Goal: Transaction & Acquisition: Book appointment/travel/reservation

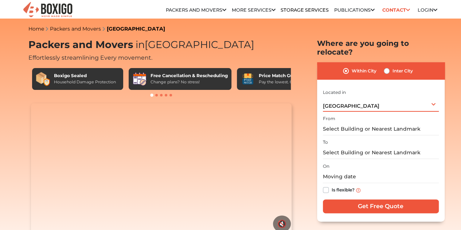
click at [350, 103] on div "[GEOGRAPHIC_DATA] Select City [GEOGRAPHIC_DATA] [GEOGRAPHIC_DATA] [GEOGRAPHIC_D…" at bounding box center [381, 104] width 116 height 15
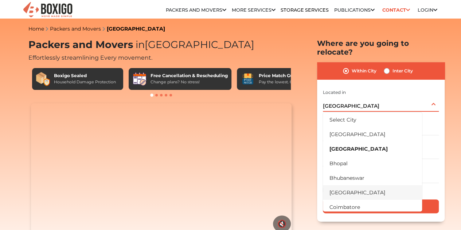
click at [347, 185] on li "[GEOGRAPHIC_DATA]" at bounding box center [372, 192] width 99 height 15
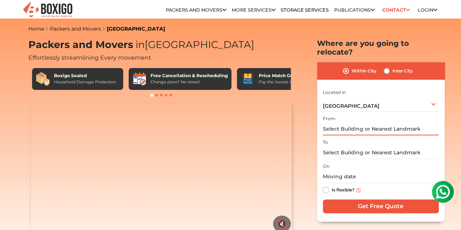
click at [350, 123] on input "text" at bounding box center [381, 129] width 116 height 13
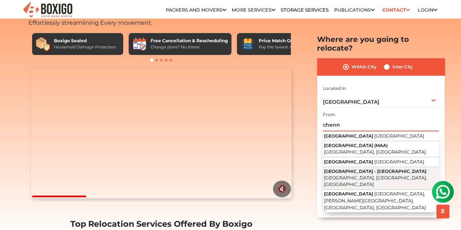
scroll to position [36, 0]
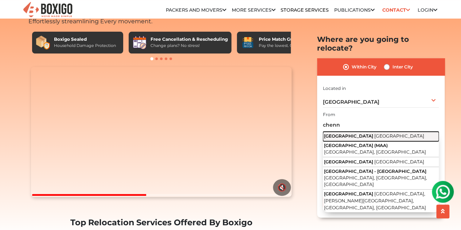
click at [374, 133] on span "[GEOGRAPHIC_DATA]" at bounding box center [399, 135] width 50 height 5
type input "[GEOGRAPHIC_DATA], [GEOGRAPHIC_DATA]"
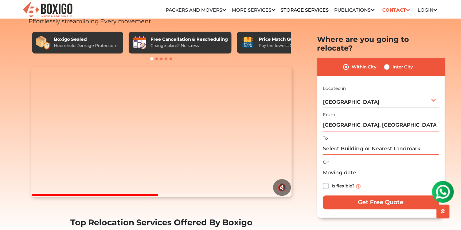
click at [349, 143] on input "text" at bounding box center [381, 148] width 116 height 13
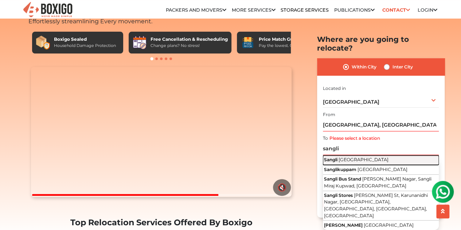
click at [346, 157] on span "[GEOGRAPHIC_DATA]" at bounding box center [363, 159] width 50 height 5
type input "[GEOGRAPHIC_DATA], [GEOGRAPHIC_DATA]"
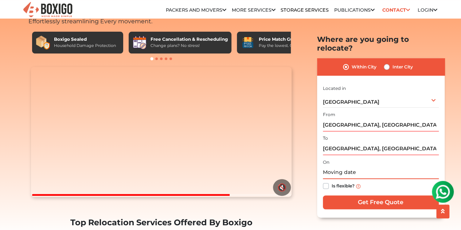
click at [347, 166] on input "text" at bounding box center [381, 172] width 116 height 13
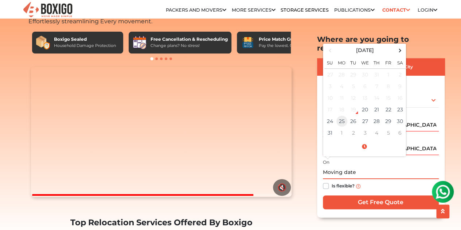
click at [344, 115] on td "25" at bounding box center [342, 121] width 12 height 12
type input "[DATE] 12:00 AM"
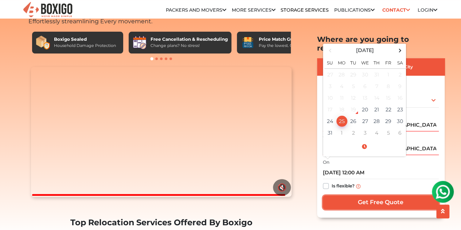
click at [378, 196] on input "Get Free Quote" at bounding box center [381, 203] width 116 height 14
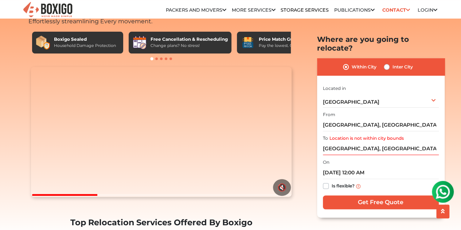
click at [392, 63] on label "Inter City" at bounding box center [402, 67] width 20 height 9
click at [387, 63] on input "Inter City" at bounding box center [387, 66] width 6 height 7
radio input "true"
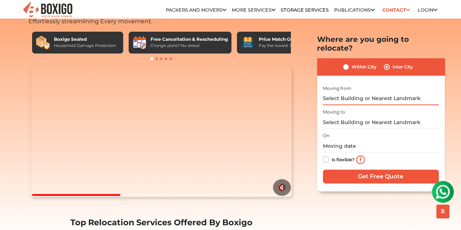
click at [351, 92] on input "text" at bounding box center [381, 98] width 116 height 13
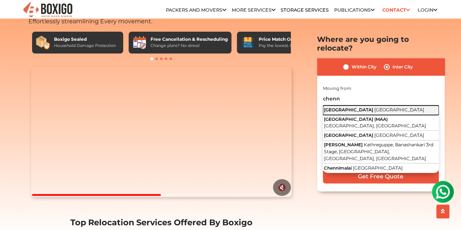
click at [374, 107] on span "[GEOGRAPHIC_DATA]" at bounding box center [399, 109] width 50 height 5
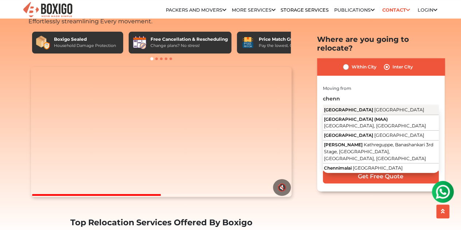
type input "[GEOGRAPHIC_DATA], [GEOGRAPHIC_DATA]"
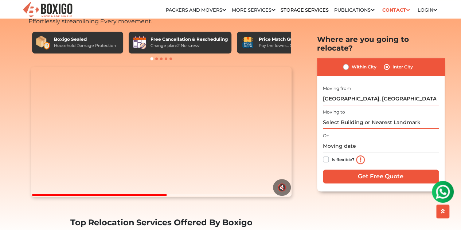
click at [358, 116] on input "text" at bounding box center [381, 122] width 116 height 13
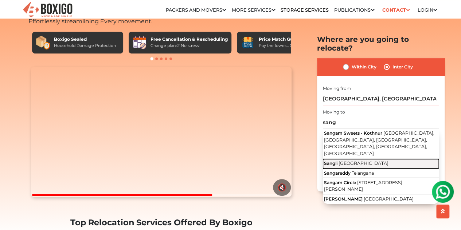
click at [353, 159] on button "Sangli [GEOGRAPHIC_DATA]" at bounding box center [381, 163] width 116 height 9
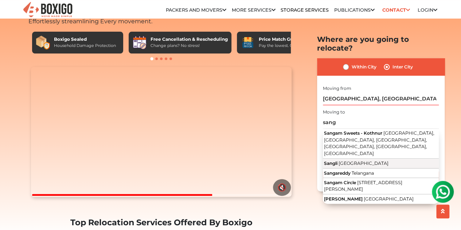
type input "[GEOGRAPHIC_DATA], [GEOGRAPHIC_DATA]"
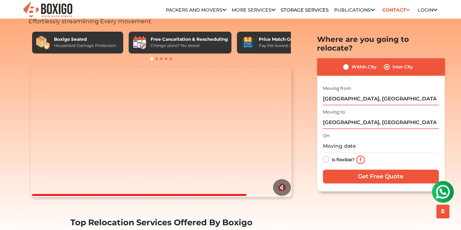
click at [331, 155] on label "Is flexible?" at bounding box center [342, 159] width 23 height 8
click at [326, 155] on input "Is flexible?" at bounding box center [326, 158] width 6 height 7
checkbox input "true"
click at [351, 171] on input "Get Free Quote" at bounding box center [381, 176] width 116 height 14
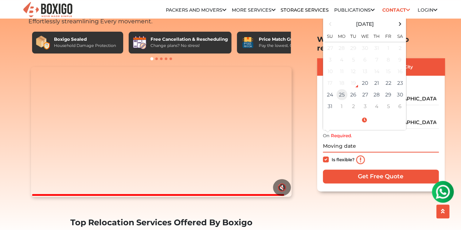
click at [342, 89] on td "25" at bounding box center [342, 95] width 12 height 12
type input "[DATE] 12:00 AM"
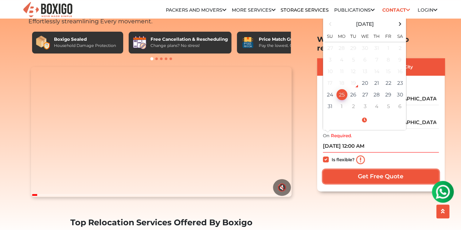
click at [361, 169] on input "Get Free Quote" at bounding box center [381, 176] width 116 height 14
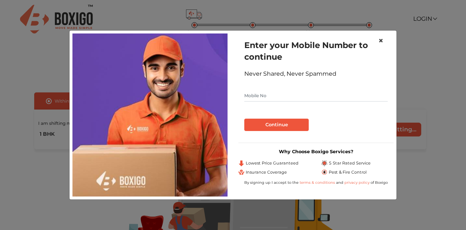
click at [380, 39] on span "×" at bounding box center [380, 40] width 5 height 11
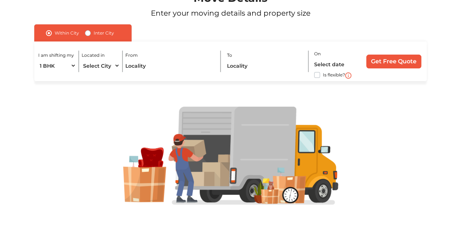
scroll to position [68, 0]
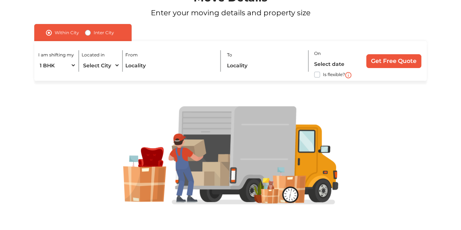
click at [94, 34] on label "Inter City" at bounding box center [104, 32] width 20 height 9
click at [85, 34] on input "Inter City" at bounding box center [88, 31] width 6 height 7
radio input "true"
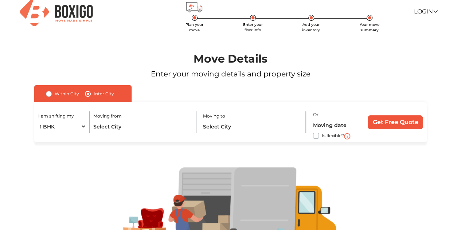
scroll to position [0, 0]
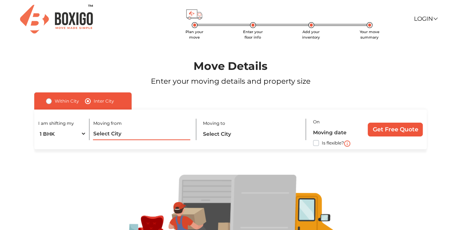
click at [126, 133] on input "text" at bounding box center [141, 133] width 97 height 13
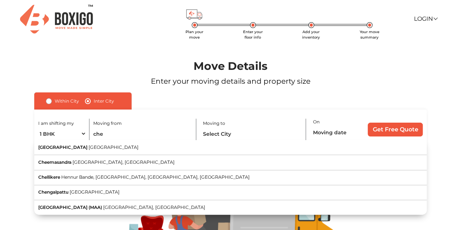
drag, startPoint x: 123, startPoint y: 152, endPoint x: 127, endPoint y: 153, distance: 3.7
click at [123, 152] on button "[GEOGRAPHIC_DATA] [GEOGRAPHIC_DATA]" at bounding box center [230, 147] width 392 height 15
type input "[GEOGRAPHIC_DATA], [GEOGRAPHIC_DATA]"
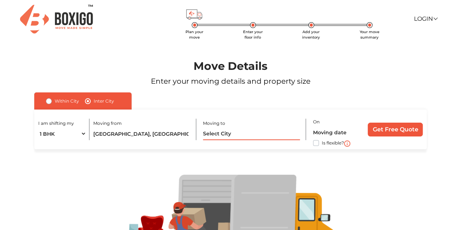
click at [211, 136] on input "text" at bounding box center [251, 133] width 97 height 13
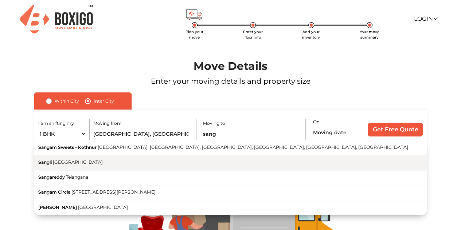
click at [202, 166] on button "Sangli [GEOGRAPHIC_DATA]" at bounding box center [230, 162] width 392 height 15
type input "[GEOGRAPHIC_DATA], [GEOGRAPHIC_DATA]"
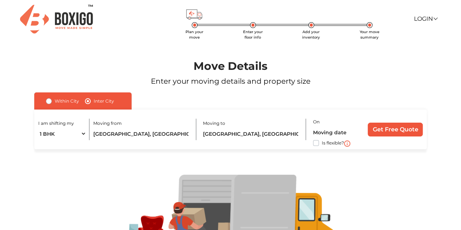
click at [310, 144] on div "I am shifting my 1 BHK 2 BHK 3 BHK 3 + BHK FEW ITEMS Moving from Chennai, Tamil…" at bounding box center [230, 130] width 392 height 40
click at [311, 144] on div "I am shifting my 1 BHK 2 BHK 3 BHK 3 + BHK FEW ITEMS Moving from Chennai, Tamil…" at bounding box center [230, 130] width 392 height 40
click at [322, 145] on label "Is flexible?" at bounding box center [333, 143] width 22 height 8
click at [40, 145] on input "Is flexible?" at bounding box center [37, 142] width 6 height 7
checkbox input "true"
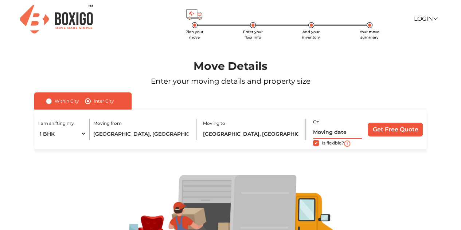
click at [328, 136] on input "text" at bounding box center [337, 132] width 49 height 13
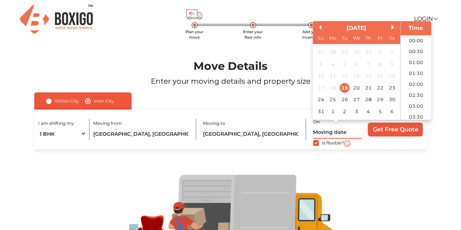
scroll to position [440, 0]
click at [331, 104] on div "25" at bounding box center [332, 100] width 10 height 10
type input "25/08/2025 12:00 AM"
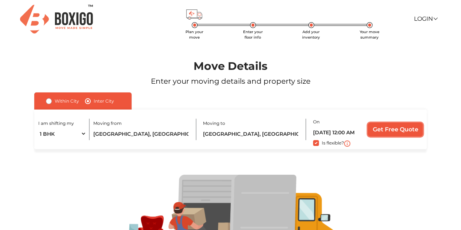
click at [374, 134] on input "Get Free Quote" at bounding box center [394, 130] width 55 height 14
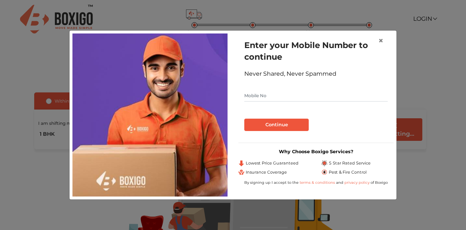
click at [276, 92] on input "text" at bounding box center [315, 96] width 143 height 12
type input "9158151997"
click at [266, 125] on button "Continue" at bounding box center [276, 125] width 64 height 12
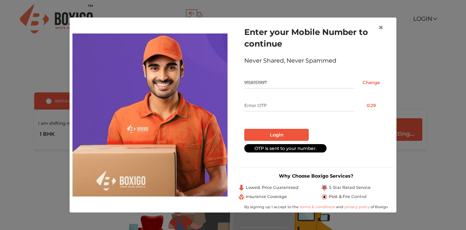
click at [269, 107] on input "text" at bounding box center [299, 106] width 110 height 12
click at [382, 28] on span "×" at bounding box center [380, 27] width 5 height 11
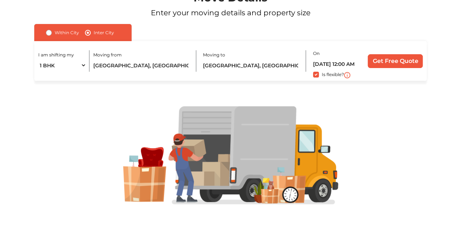
scroll to position [0, 0]
